Goal: Find specific page/section: Find specific page/section

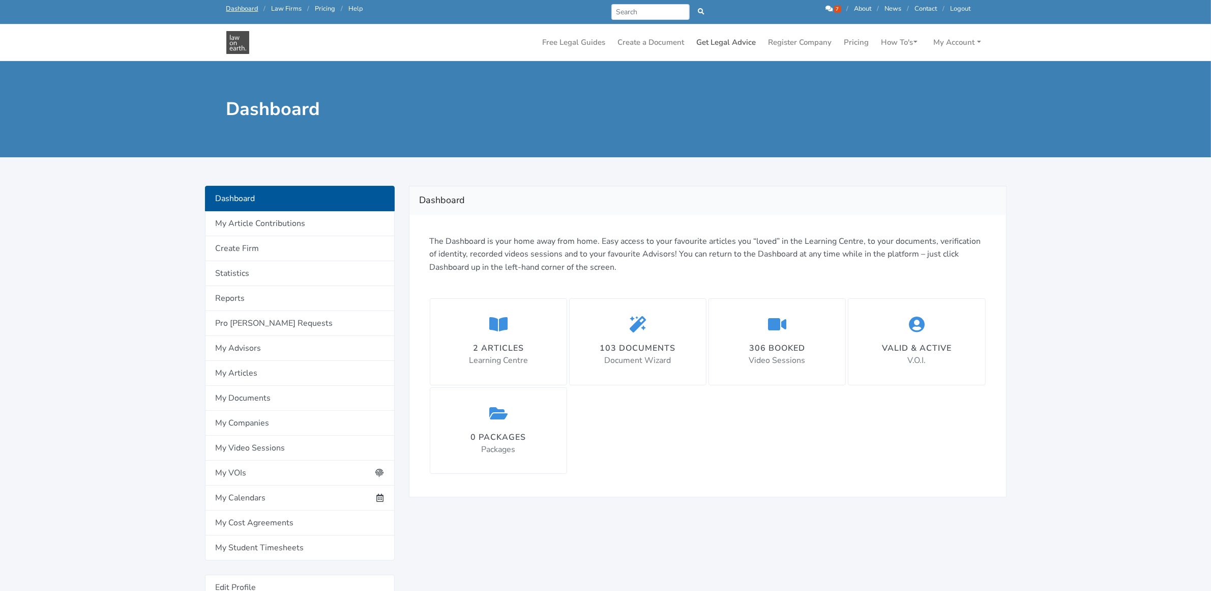
click at [713, 34] on link "Get Legal Advice" at bounding box center [727, 43] width 68 height 20
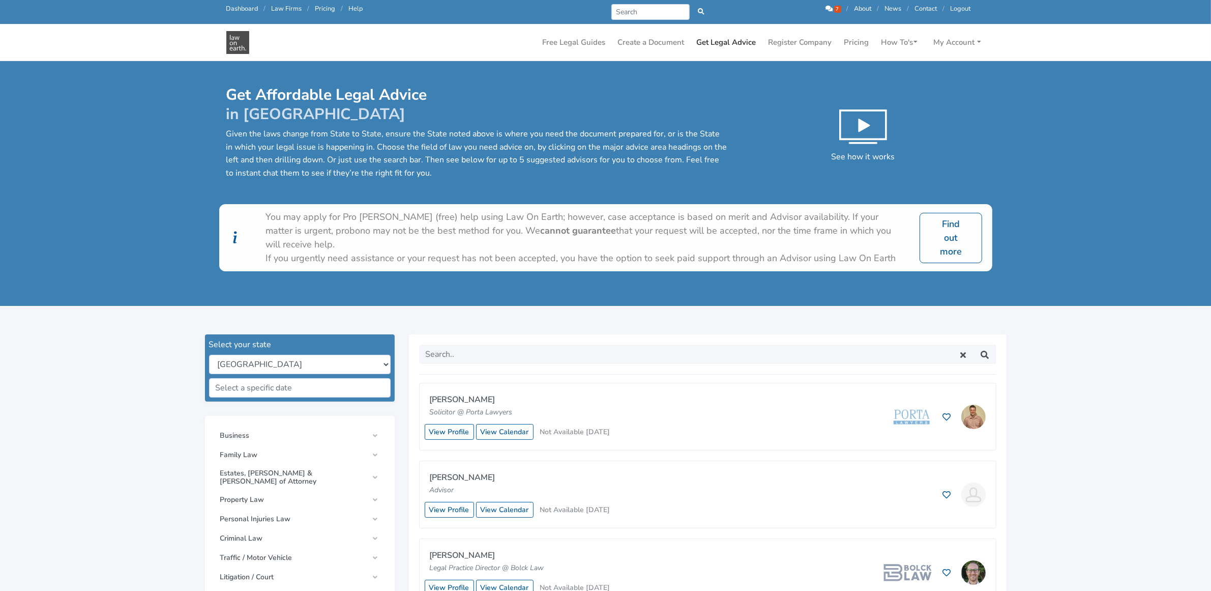
click at [715, 37] on link "Get Legal Advice" at bounding box center [727, 43] width 68 height 20
click at [724, 44] on link "Get Legal Advice" at bounding box center [727, 43] width 68 height 20
click at [437, 429] on link "View Profile" at bounding box center [449, 432] width 49 height 16
